Goal: Transaction & Acquisition: Purchase product/service

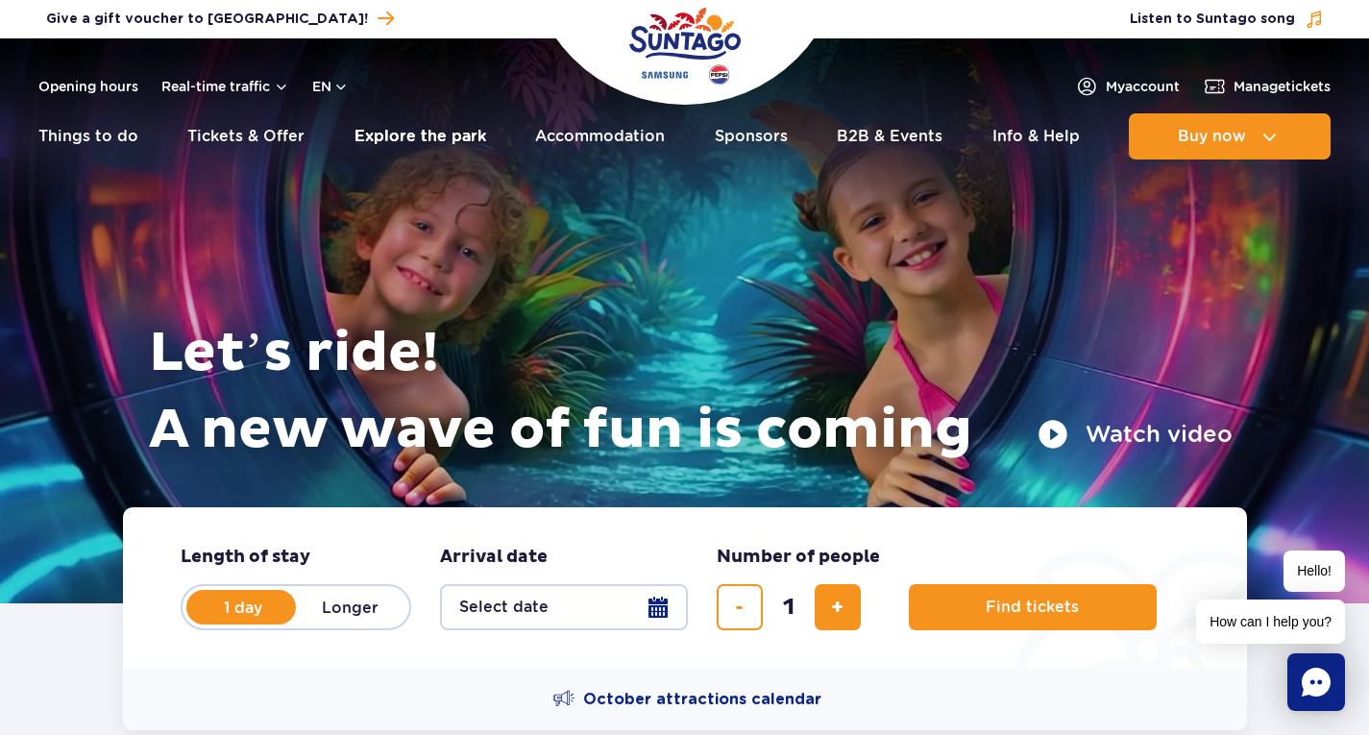
click at [386, 134] on link "Explore the park" at bounding box center [420, 136] width 132 height 46
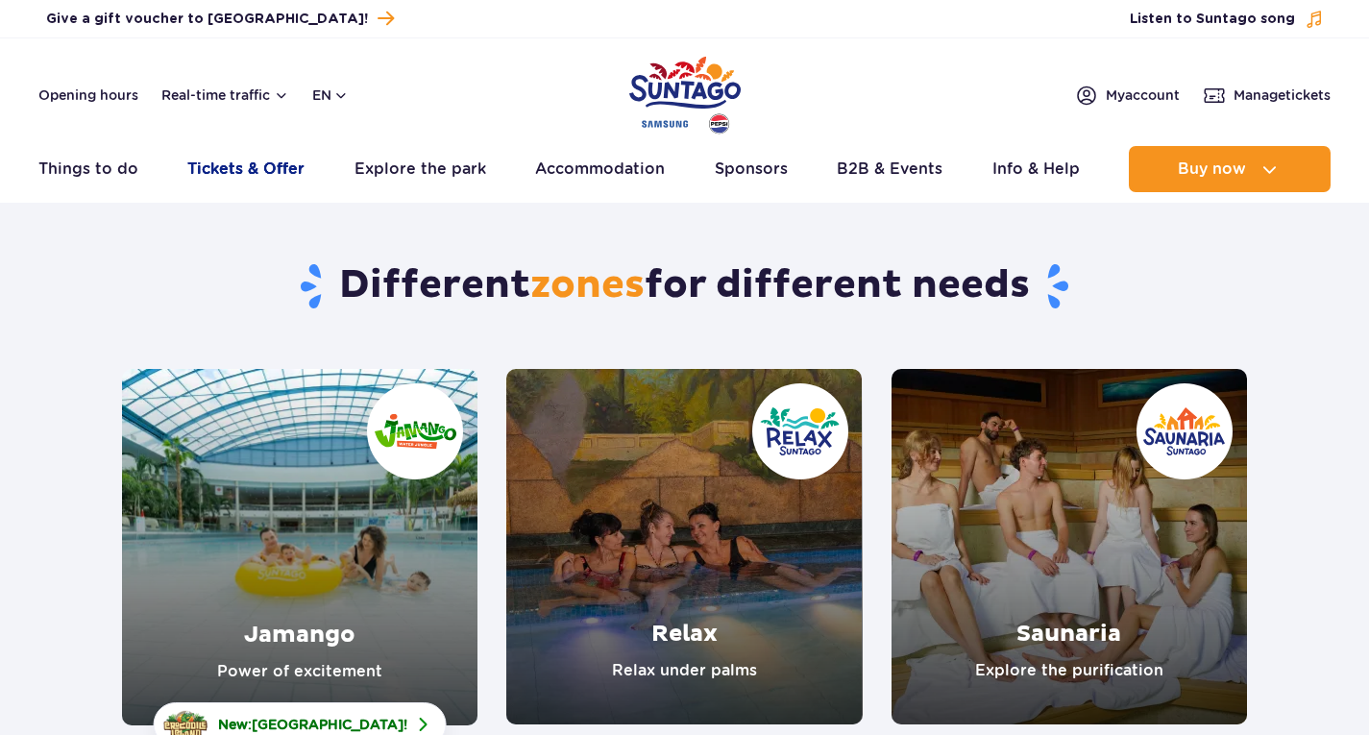
click at [238, 176] on link "Tickets & Offer" at bounding box center [245, 169] width 117 height 46
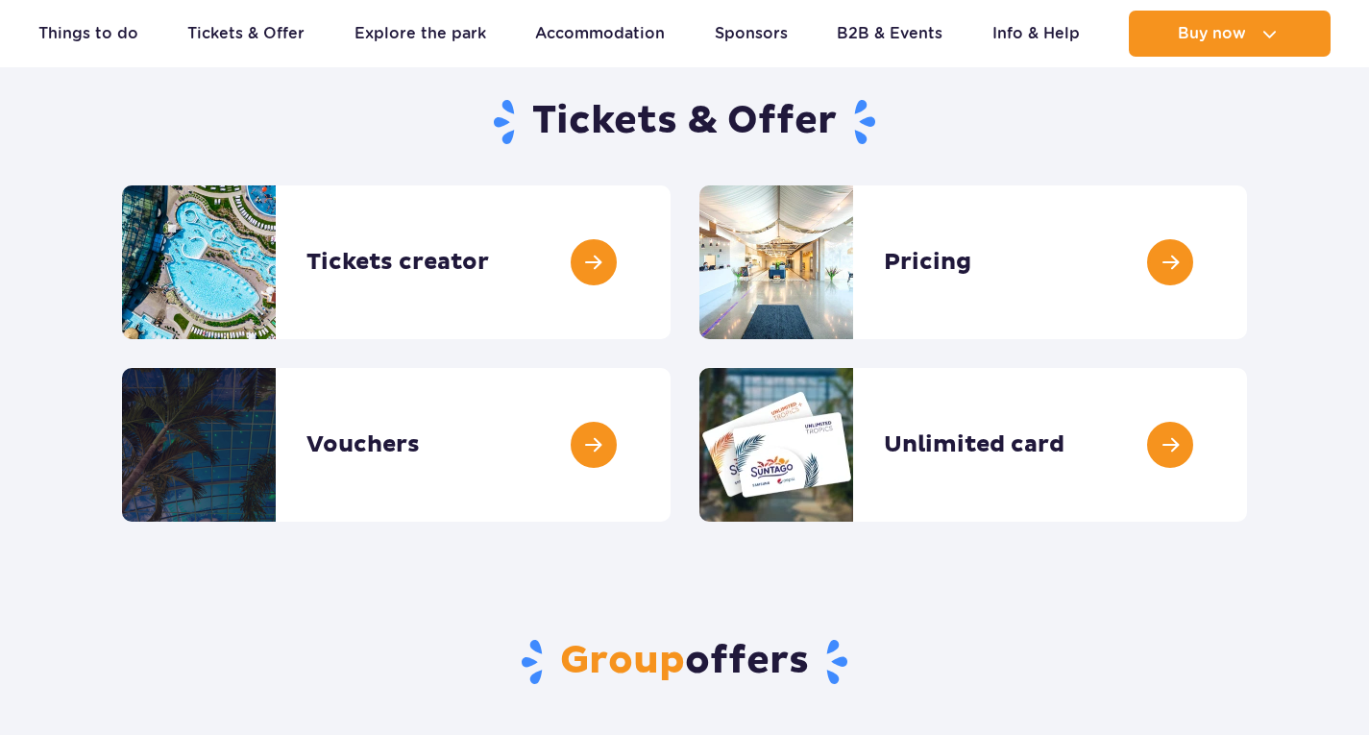
scroll to position [192, 0]
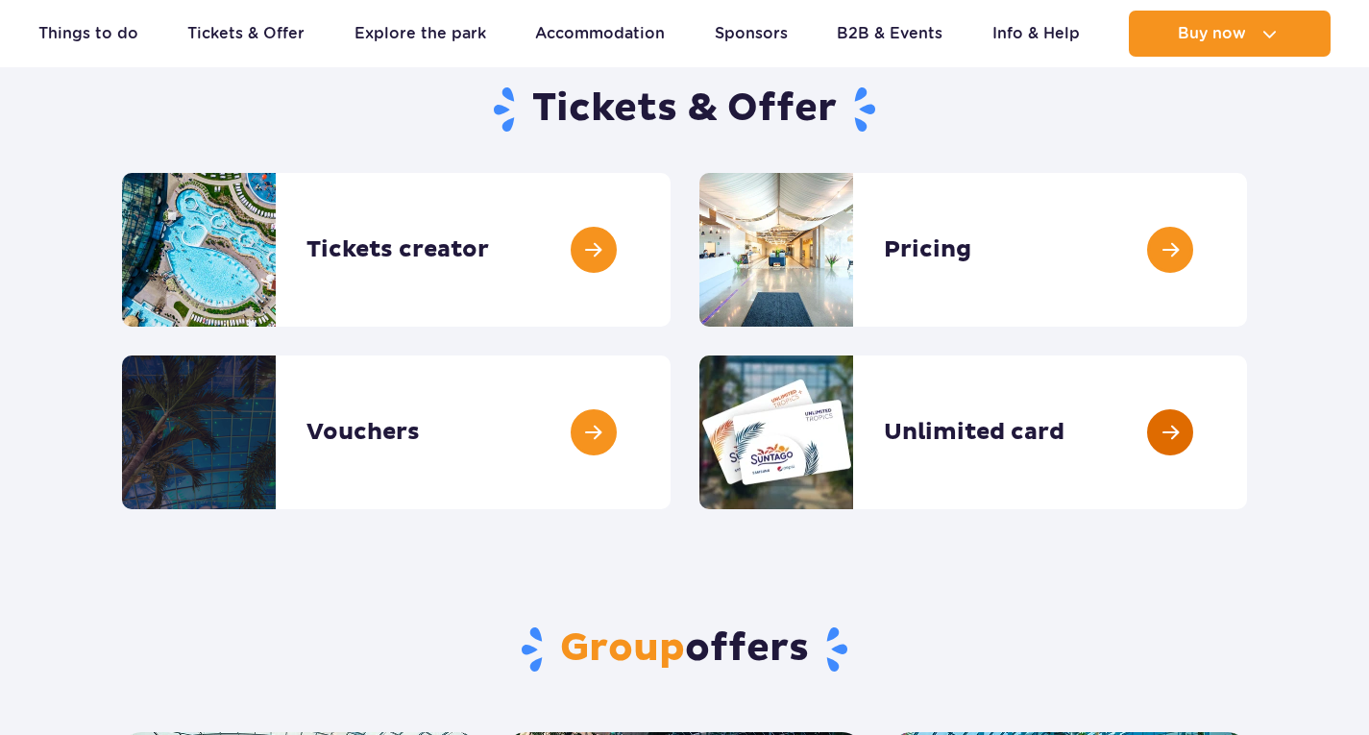
click at [1247, 504] on link at bounding box center [1247, 432] width 0 height 154
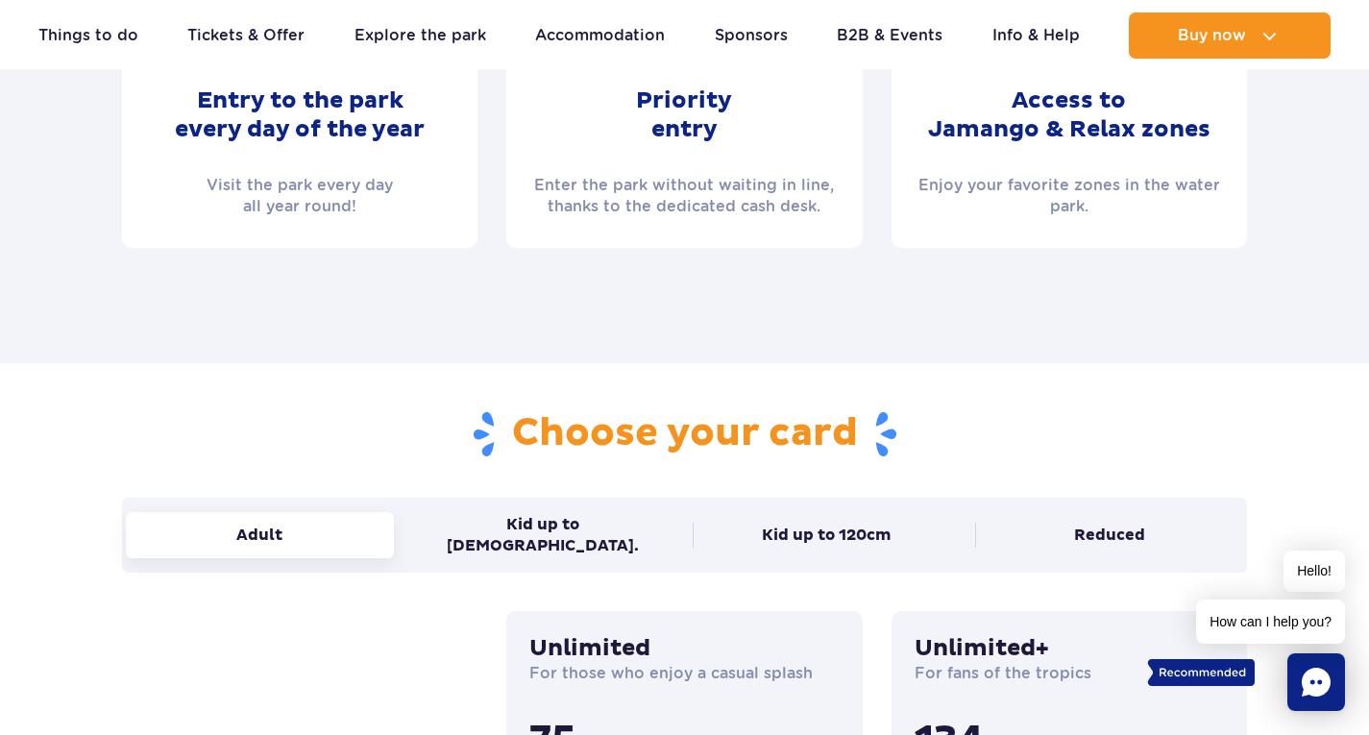
scroll to position [1056, 0]
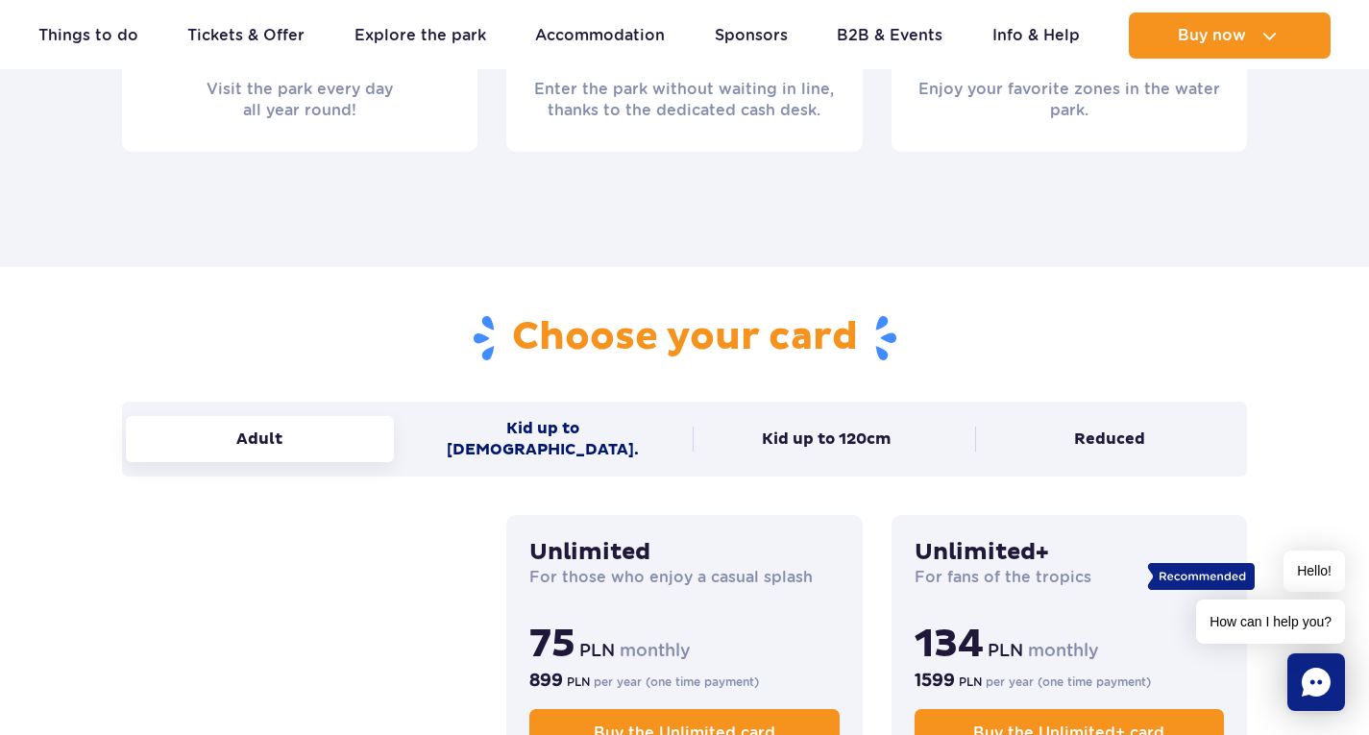
click at [582, 425] on button "Kid up to 16 y.o." at bounding box center [543, 438] width 268 height 67
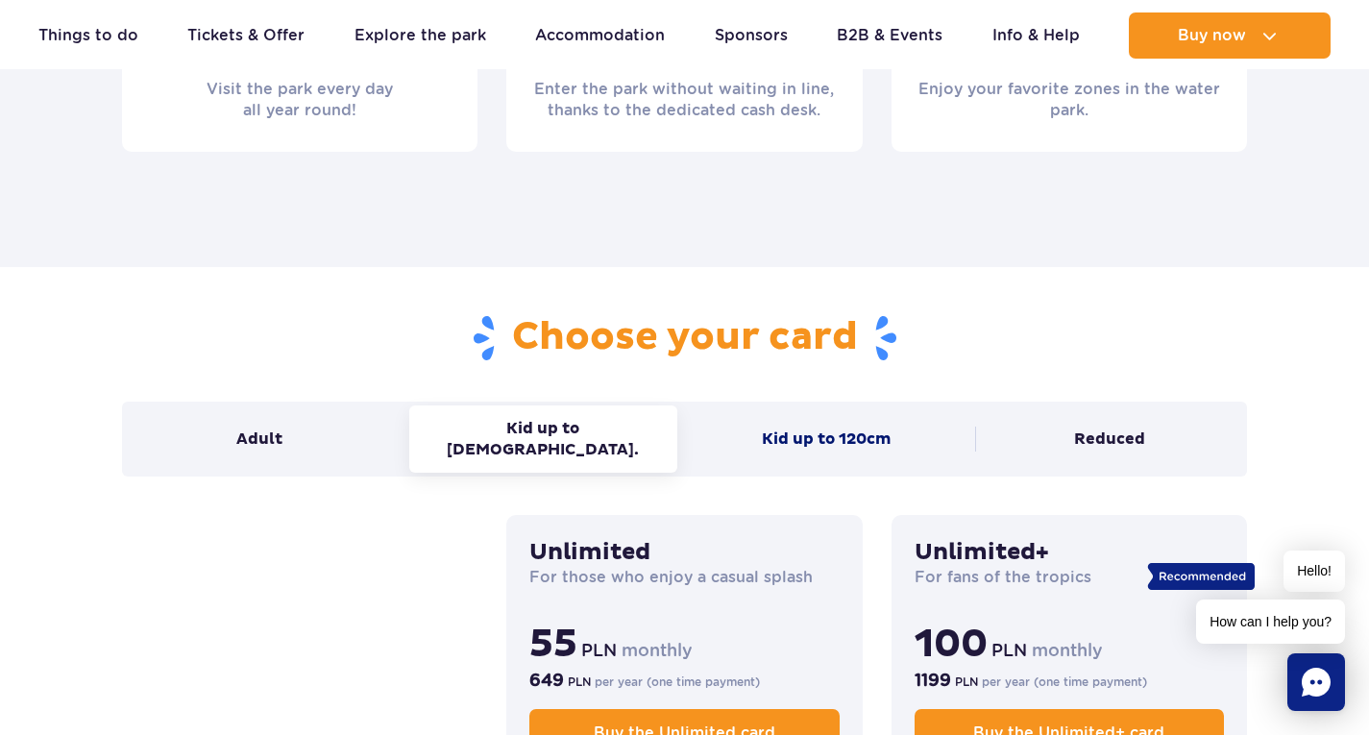
click at [764, 417] on button "Kid up to 120cm" at bounding box center [826, 439] width 268 height 46
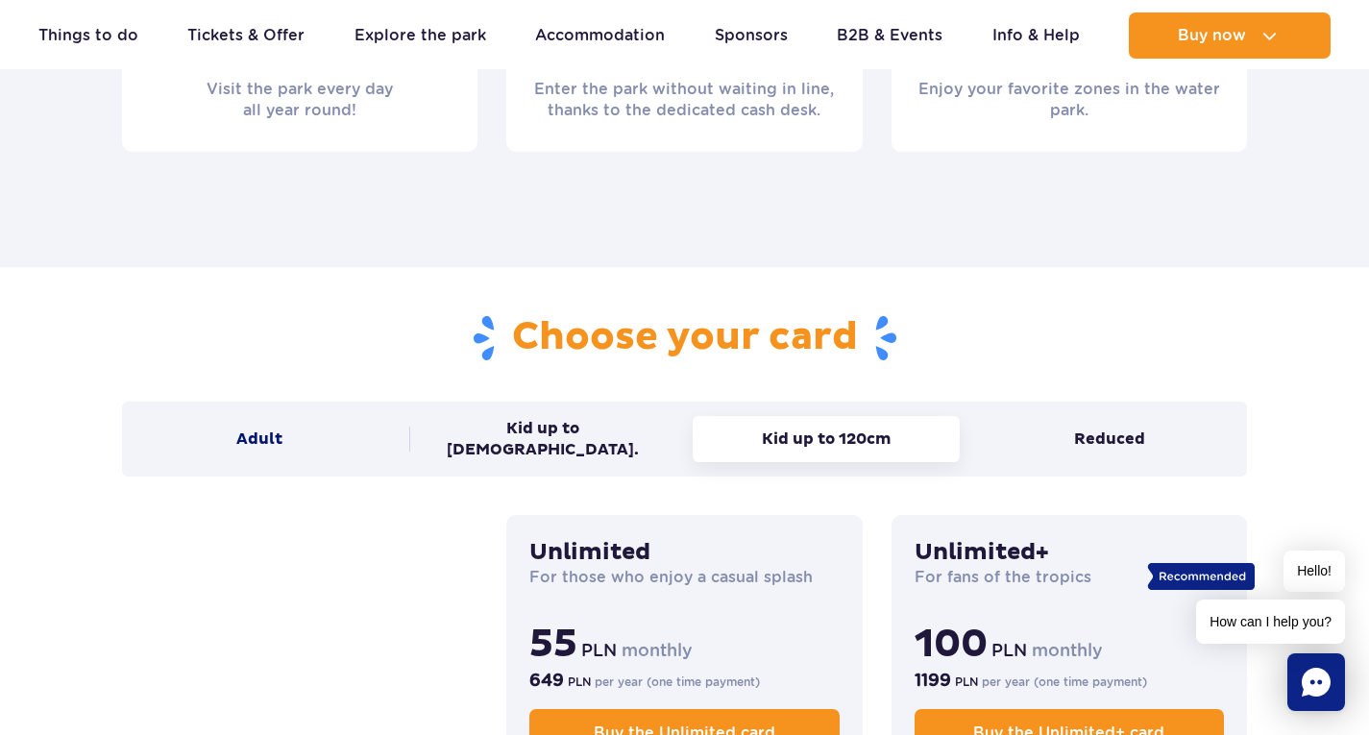
click at [337, 430] on button "Adult" at bounding box center [260, 439] width 268 height 46
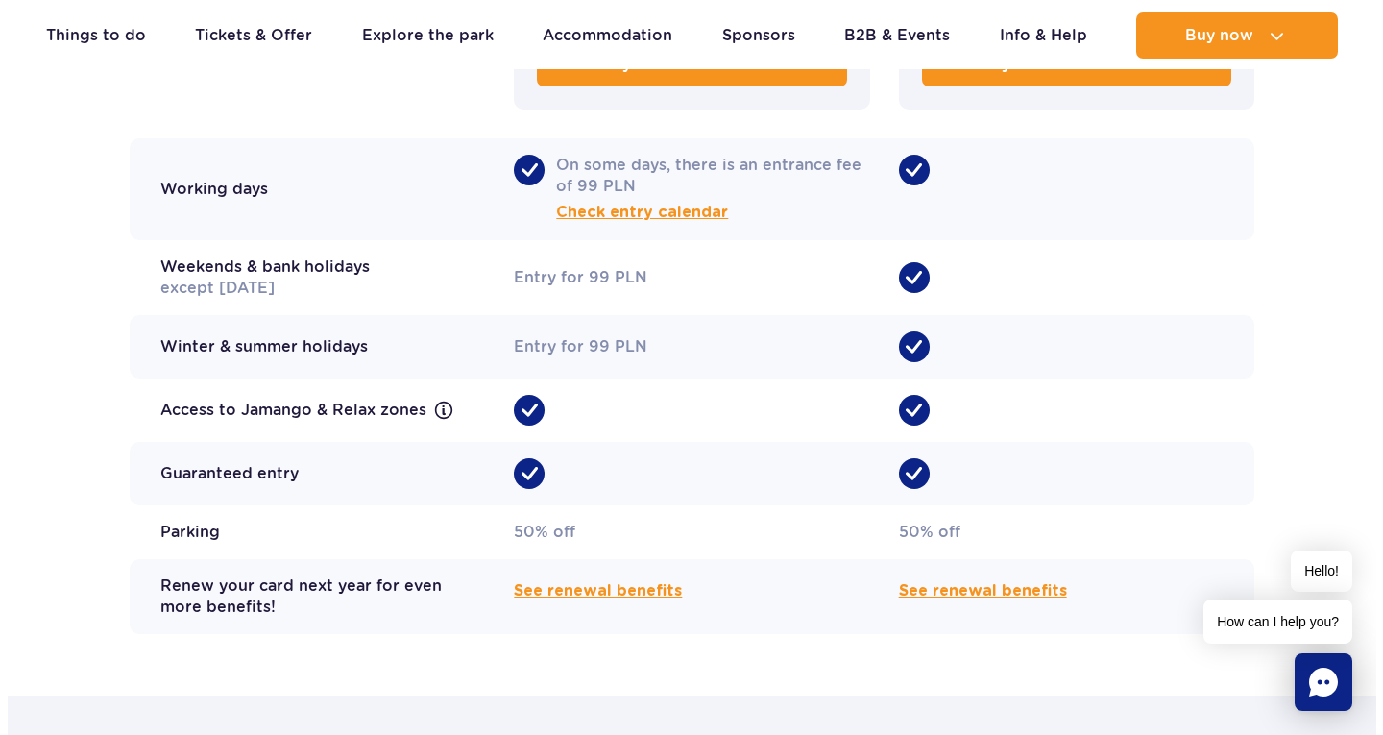
scroll to position [1729, 0]
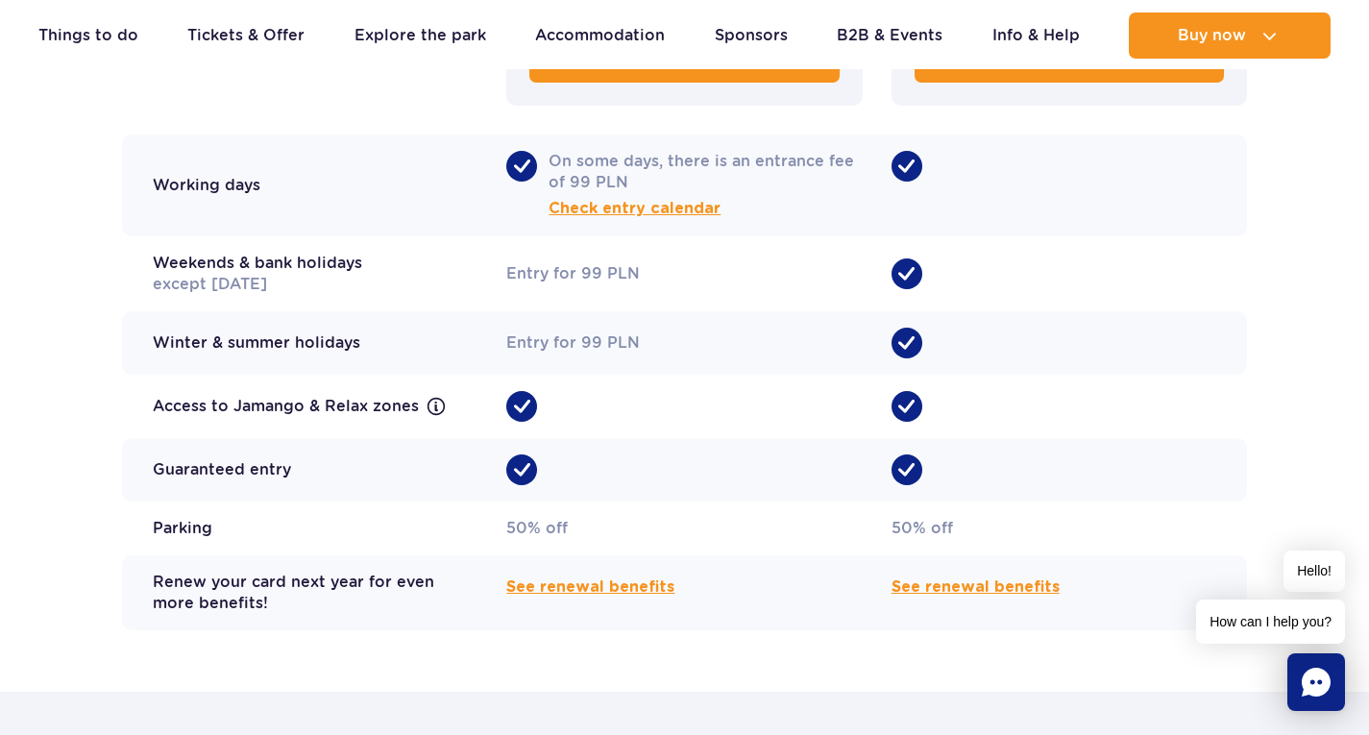
click at [635, 582] on div "See renewal benefits" at bounding box center [683, 592] width 355 height 75
click at [639, 575] on span "See renewal benefits" at bounding box center [590, 586] width 168 height 23
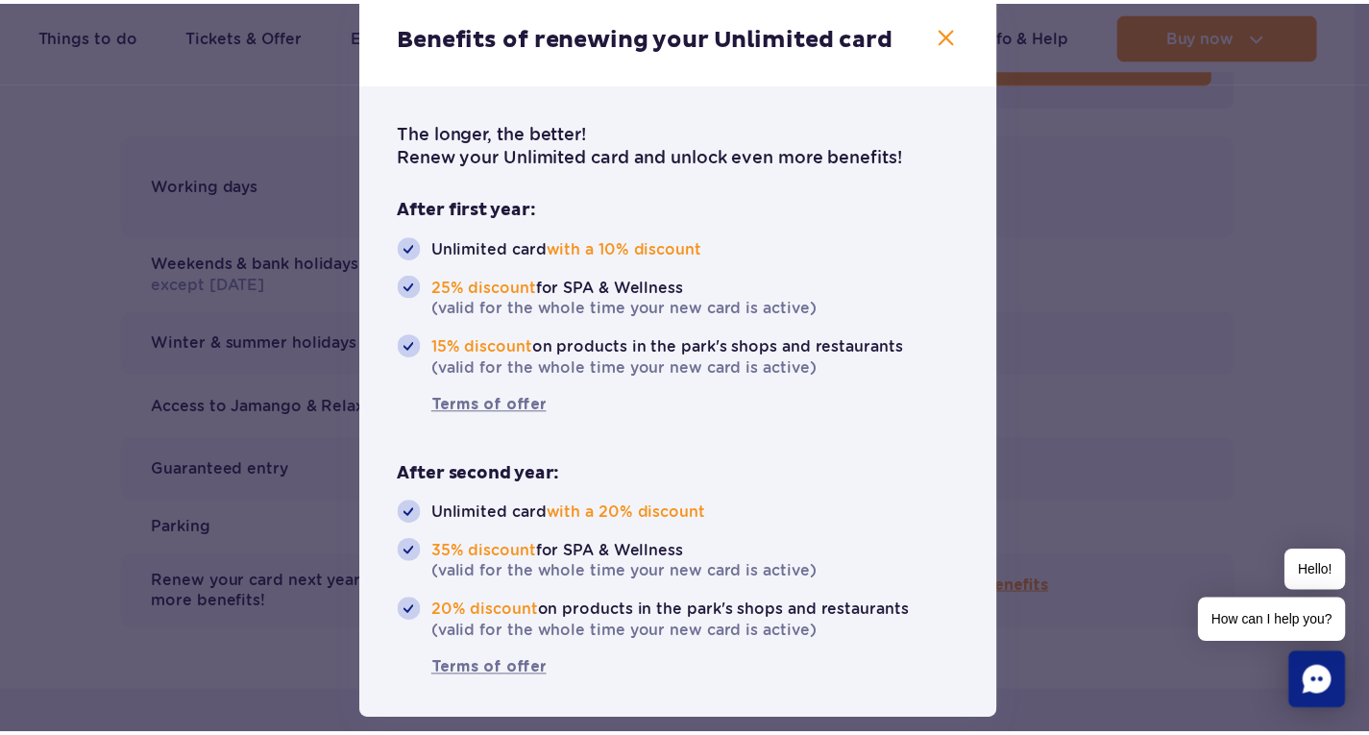
scroll to position [24, 0]
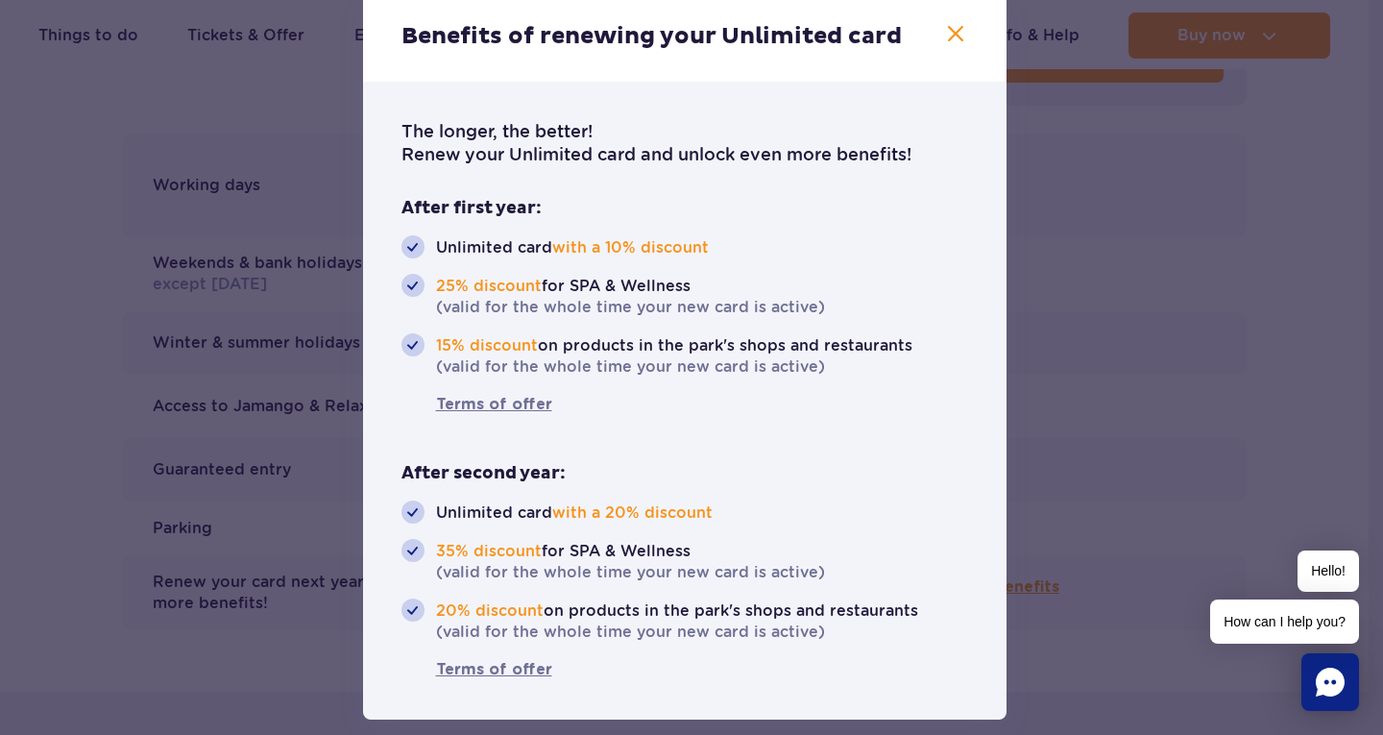
click at [948, 36] on icon "button" at bounding box center [955, 33] width 15 height 15
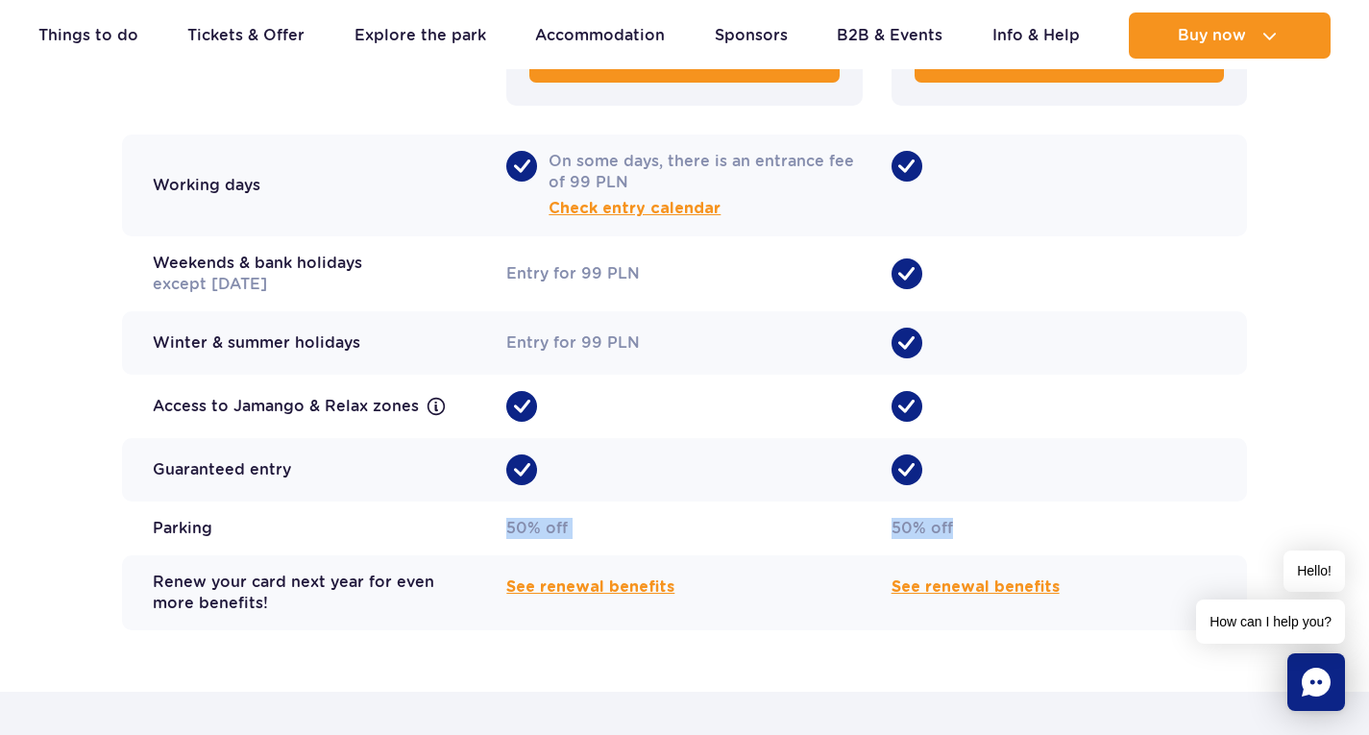
drag, startPoint x: 962, startPoint y: 499, endPoint x: 504, endPoint y: 499, distance: 458.1
click at [504, 501] on div "Parking 50% off 50% off" at bounding box center [684, 528] width 1125 height 54
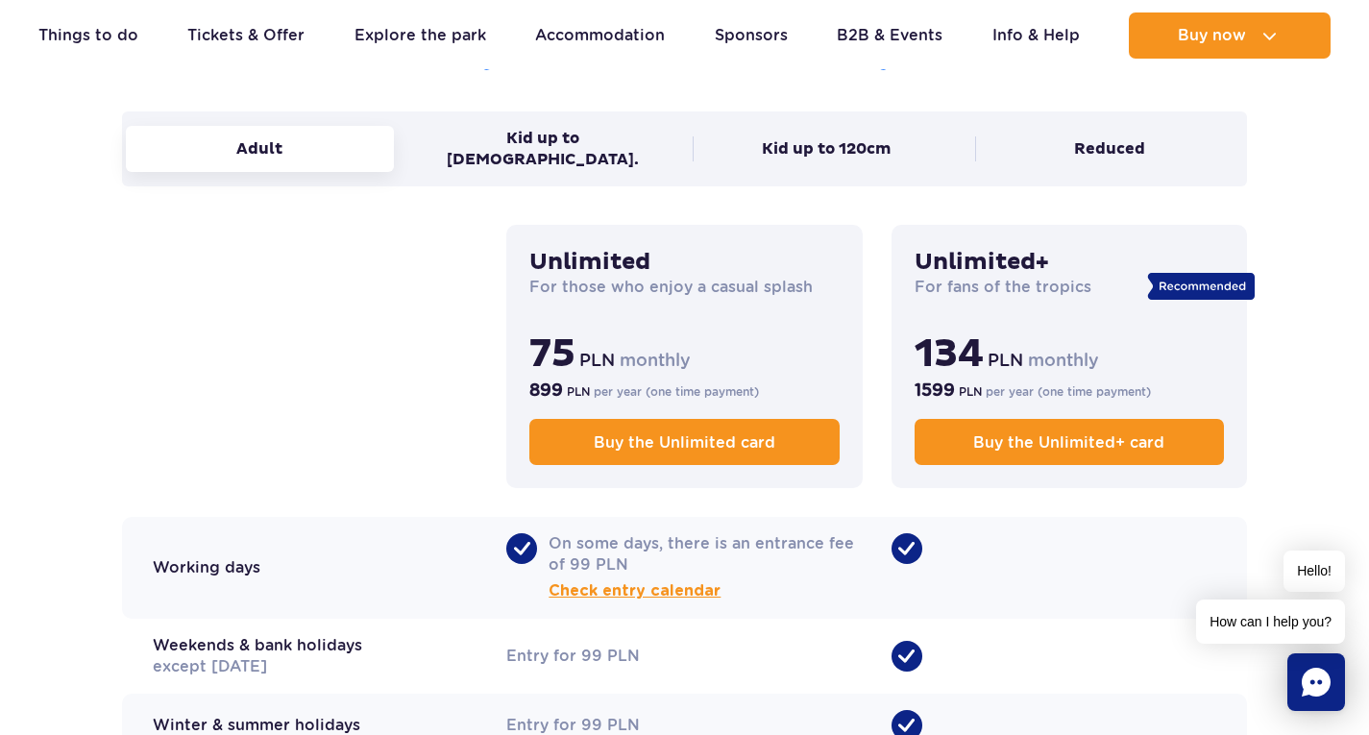
scroll to position [1345, 0]
